Goal: Register for event/course

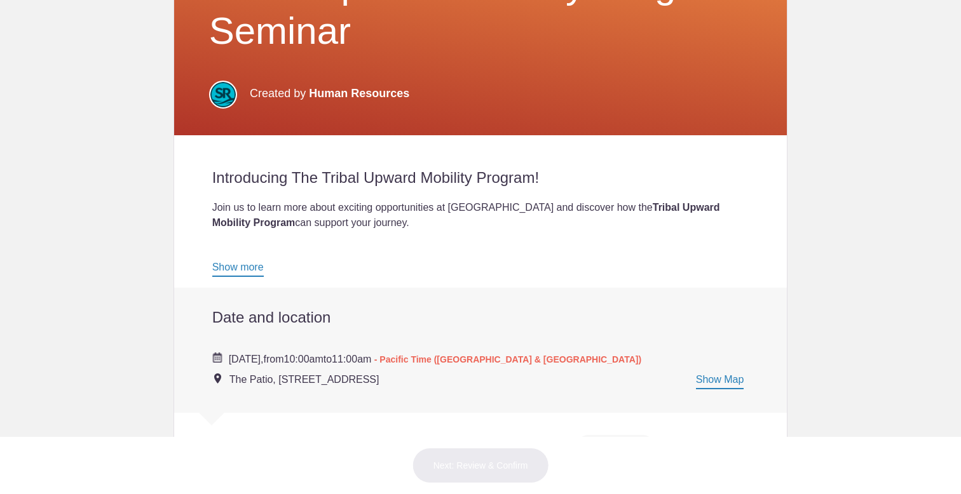
scroll to position [238, 0]
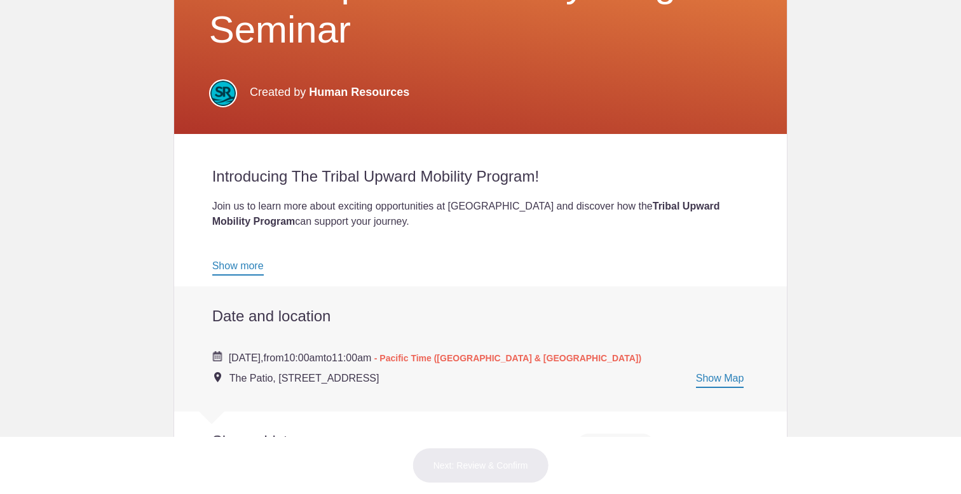
click at [412, 228] on div "Join us to learn more about exciting opportunities at Sky River Casino and disc…" at bounding box center [480, 214] width 537 height 31
drag, startPoint x: 383, startPoint y: 222, endPoint x: 182, endPoint y: 201, distance: 202.0
click at [182, 201] on div "Introducing The Tribal Upward Mobility Program! Join us to learn more about exc…" at bounding box center [480, 210] width 613 height 153
copy div "Join us to learn more about exciting opportunities at Sky River Casino and disc…"
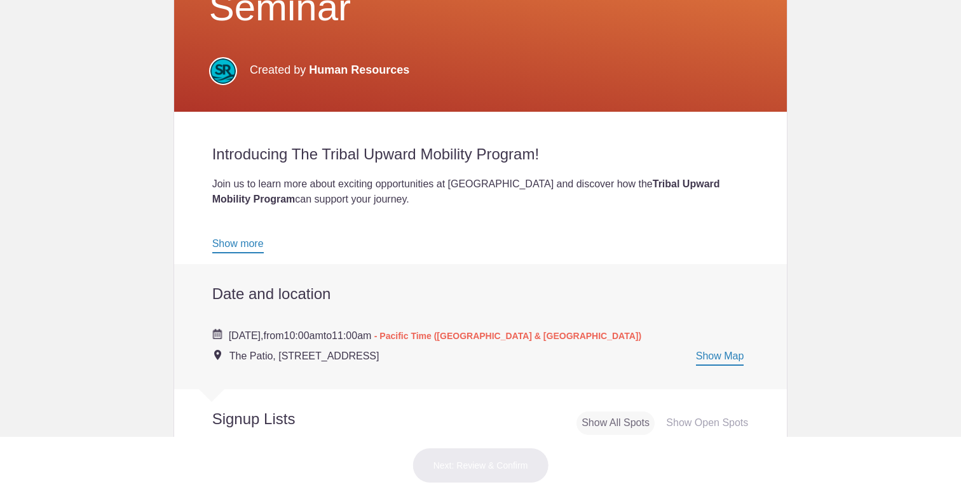
scroll to position [264, 0]
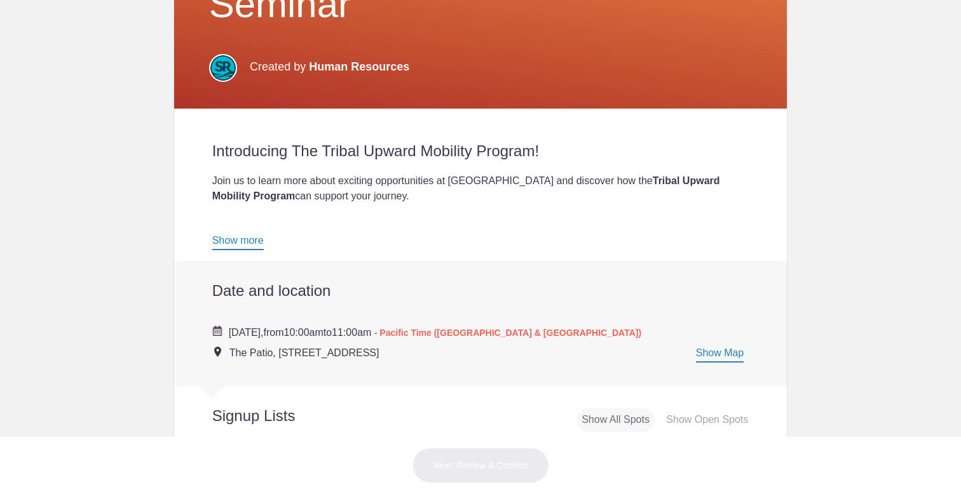
click at [463, 362] on div "Date and location Event Location The Patio The Patio Thursday, September 18, 20…" at bounding box center [480, 324] width 613 height 126
drag, startPoint x: 447, startPoint y: 356, endPoint x: 210, endPoint y: 326, distance: 239.6
click at [212, 326] on div "Thursday, September 18, 2025, from 10:00am to 11:00am - Pacific Time (US & Cana…" at bounding box center [480, 337] width 537 height 48
copy div "Thursday, September 18, 2025, from 10:00am to 11:00am - Pacific Time (US & Cana…"
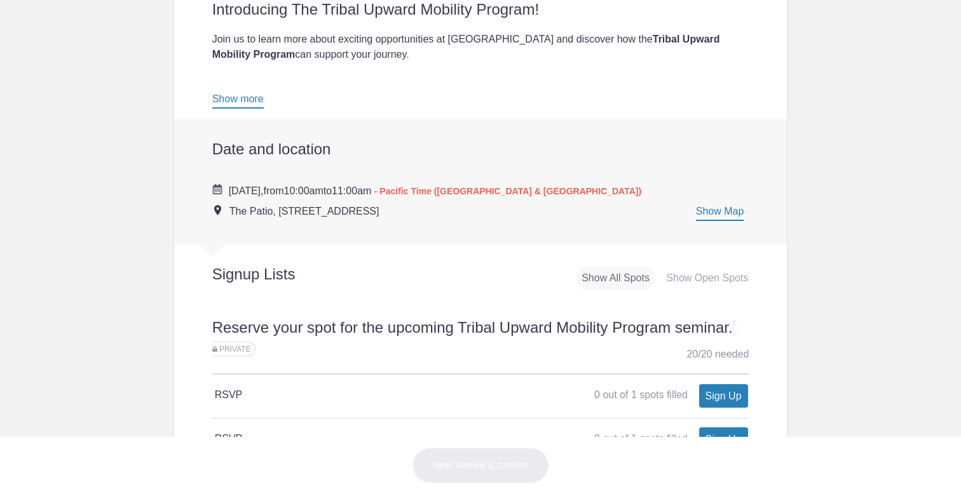
scroll to position [412, 0]
